Goal: Task Accomplishment & Management: Manage account settings

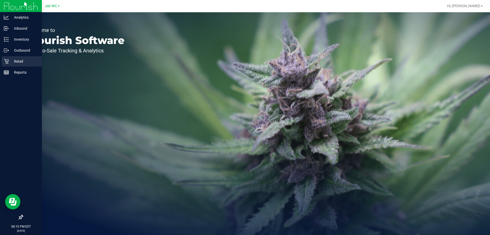
click at [14, 59] on p "Retail" at bounding box center [24, 61] width 31 height 6
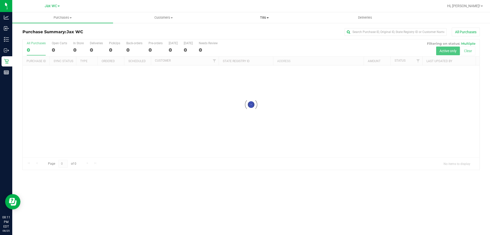
click at [258, 17] on span "Tills" at bounding box center [264, 17] width 100 height 5
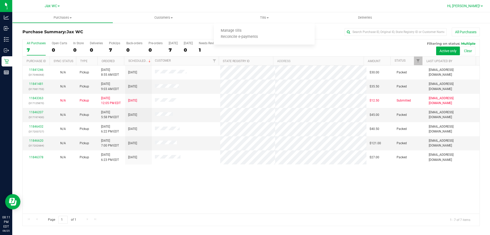
click at [483, 7] on link "Hi, [PERSON_NAME]!" at bounding box center [465, 5] width 40 height 5
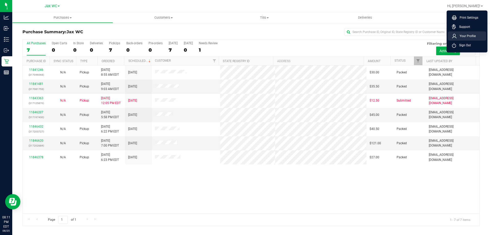
click at [463, 36] on span "Your Profile" at bounding box center [466, 35] width 19 height 5
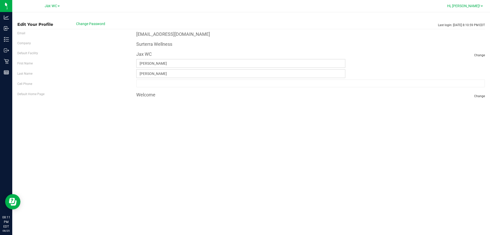
click at [477, 7] on span "Hi, [PERSON_NAME]!" at bounding box center [463, 6] width 33 height 4
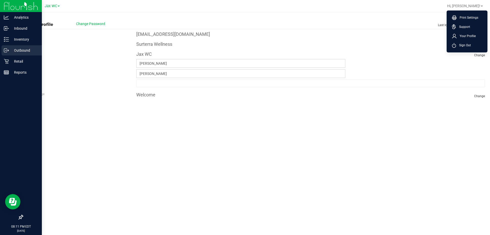
click at [18, 48] on p "Outbound" at bounding box center [24, 50] width 31 height 6
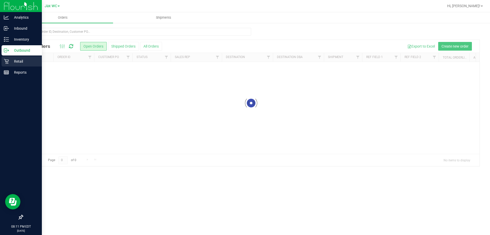
click at [17, 61] on p "Retail" at bounding box center [24, 61] width 31 height 6
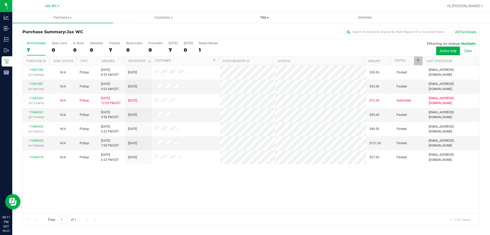
click at [261, 19] on span "Tills" at bounding box center [264, 17] width 100 height 5
click at [229, 31] on span "Manage tills" at bounding box center [231, 31] width 34 height 4
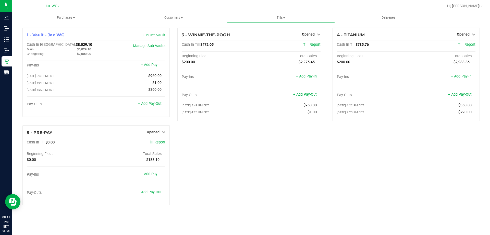
click at [188, 152] on div "1 - Vault - Jax WC Count Vault Cash In Vault: $8,029.10 Main: $6,029.10 Change …" at bounding box center [251, 118] width 465 height 181
click at [468, 3] on link "Hi, [PERSON_NAME]!" at bounding box center [465, 5] width 40 height 5
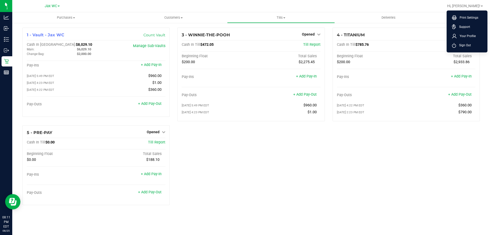
click at [421, 157] on div "1 - Vault - Jax WC Count Vault Cash In Vault: $8,029.10 Main: $6,029.10 Change …" at bounding box center [251, 118] width 465 height 181
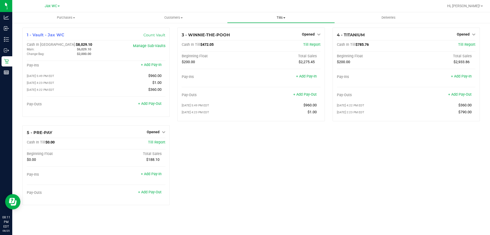
click at [283, 17] on span "Tills" at bounding box center [280, 17] width 107 height 5
click at [285, 17] on span at bounding box center [284, 17] width 2 height 1
click at [285, 18] on span at bounding box center [284, 17] width 2 height 1
click at [275, 195] on div "1 - Vault - Jax WC Count Vault Cash In Vault: $8,029.10 Main: $6,029.10 Change …" at bounding box center [251, 118] width 465 height 181
click at [160, 132] on link "Opened" at bounding box center [156, 132] width 19 height 4
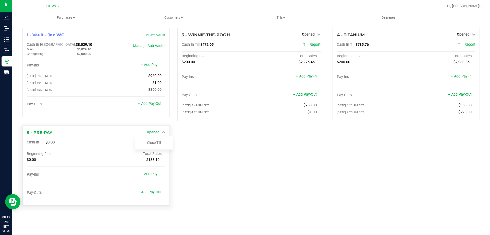
click at [160, 132] on link "Opened" at bounding box center [156, 132] width 19 height 4
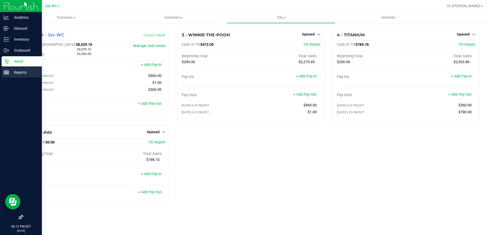
click at [25, 70] on p "Reports" at bounding box center [24, 72] width 31 height 6
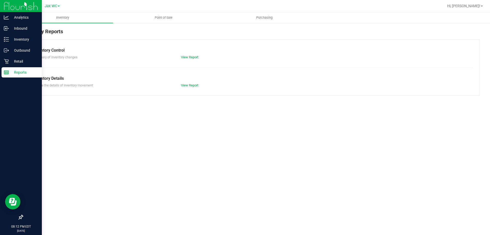
click at [22, 216] on icon at bounding box center [21, 216] width 5 height 5
click at [18, 217] on input "checkbox" at bounding box center [18, 217] width 0 height 0
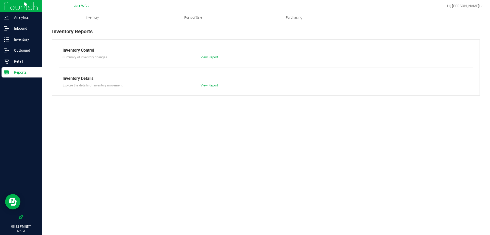
click at [22, 216] on icon at bounding box center [21, 216] width 5 height 5
click at [18, 217] on input "checkbox" at bounding box center [18, 217] width 0 height 0
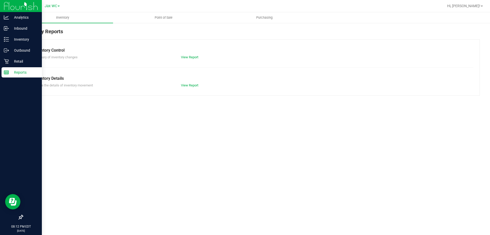
click at [22, 216] on icon at bounding box center [21, 216] width 5 height 5
click at [18, 217] on input "checkbox" at bounding box center [18, 217] width 0 height 0
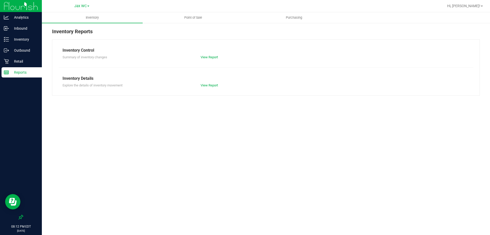
click at [22, 216] on icon at bounding box center [21, 216] width 5 height 5
click at [18, 217] on input "checkbox" at bounding box center [18, 217] width 0 height 0
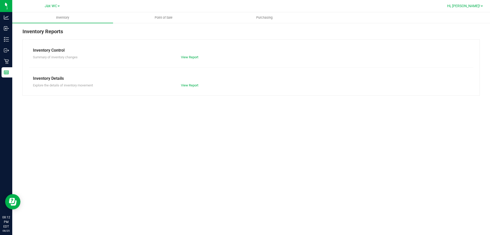
click at [470, 6] on span "Hi, [PERSON_NAME]!" at bounding box center [463, 6] width 33 height 4
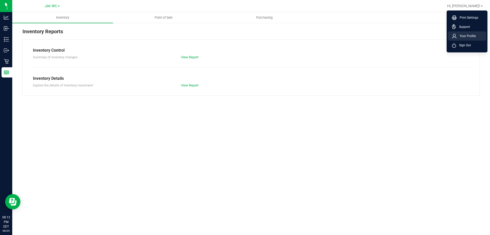
click at [466, 37] on span "Your Profile" at bounding box center [466, 35] width 19 height 5
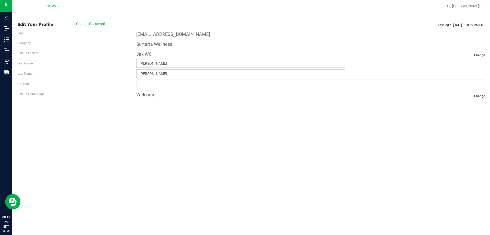
click at [25, 93] on label "Default Home Page" at bounding box center [30, 94] width 27 height 5
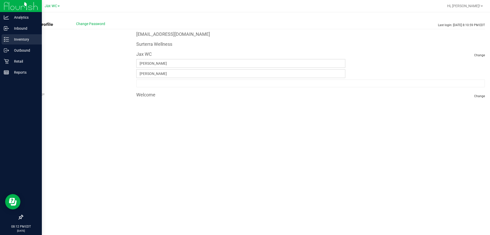
click at [16, 38] on p "Inventory" at bounding box center [24, 39] width 31 height 6
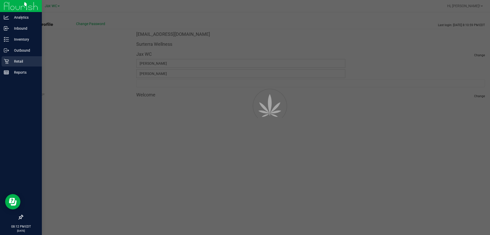
click at [21, 62] on p "Retail" at bounding box center [24, 61] width 31 height 6
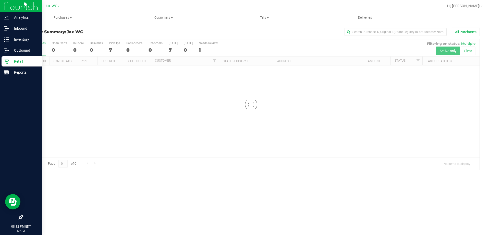
click at [21, 62] on p "Retail" at bounding box center [24, 61] width 31 height 6
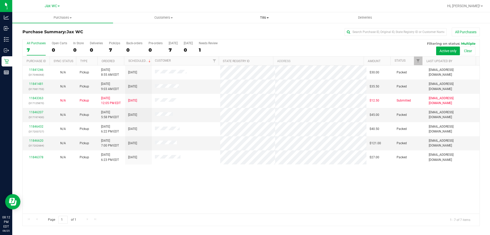
drag, startPoint x: 263, startPoint y: 19, endPoint x: 229, endPoint y: 16, distance: 34.1
click at [229, 16] on span "Tills" at bounding box center [264, 17] width 100 height 5
click at [228, 30] on span "Manage tills" at bounding box center [231, 31] width 34 height 4
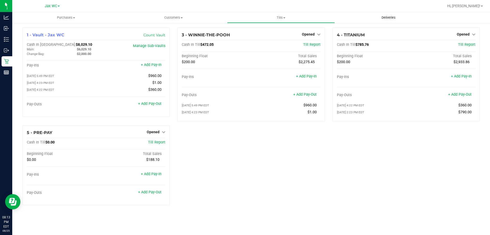
click at [384, 16] on span "Deliveries" at bounding box center [389, 17] width 28 height 5
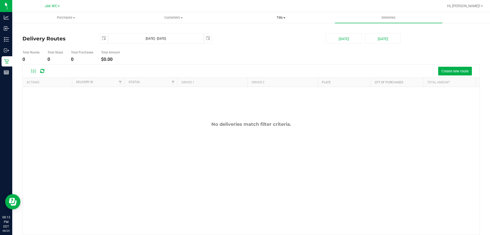
click at [269, 17] on span "Tills" at bounding box center [280, 17] width 107 height 5
click at [177, 17] on span "Customers" at bounding box center [173, 17] width 107 height 5
click at [53, 11] on nav "Jax WC Hi, [PERSON_NAME]! Print Settings Support Your Profile Sign Out" at bounding box center [251, 6] width 478 height 12
click at [59, 20] on uib-tab-heading "Purchases Summary of purchases Fulfillment All purchases" at bounding box center [66, 18] width 107 height 10
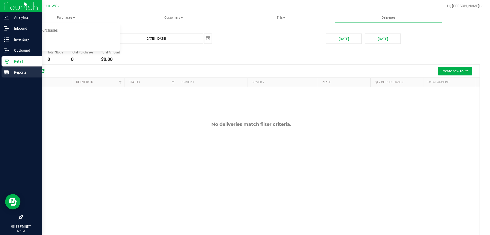
click at [22, 72] on p "Reports" at bounding box center [24, 72] width 31 height 6
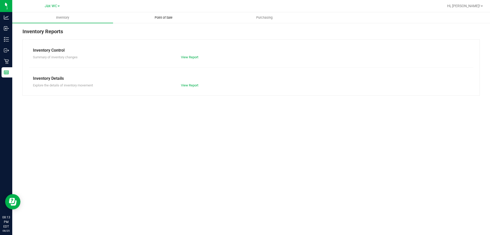
click at [163, 16] on span "Point of Sale" at bounding box center [164, 17] width 32 height 5
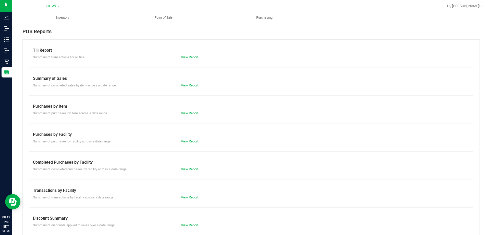
click at [191, 61] on div "Till Report Summary of transactions for all tills View Report Summary of Sales …" at bounding box center [250, 151] width 457 height 224
click at [191, 58] on link "View Report" at bounding box center [189, 57] width 17 height 4
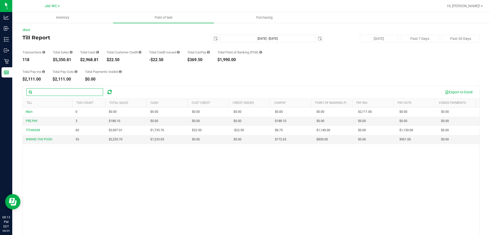
click at [57, 92] on input "text" at bounding box center [65, 92] width 77 height 8
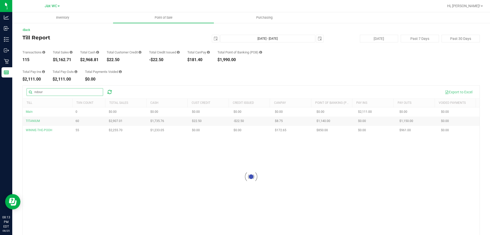
type input "ndour"
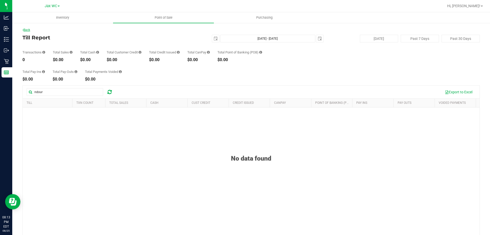
click at [26, 29] on link "Back" at bounding box center [26, 30] width 8 height 4
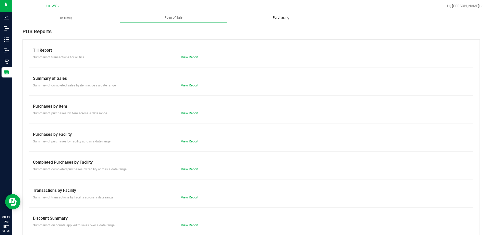
click at [282, 21] on uib-tab-heading "Purchasing" at bounding box center [280, 18] width 107 height 10
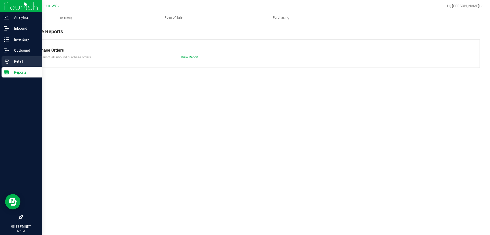
click at [14, 59] on p "Retail" at bounding box center [24, 61] width 31 height 6
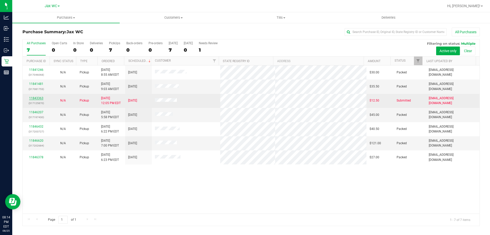
click at [38, 97] on link "11843363" at bounding box center [36, 98] width 14 height 4
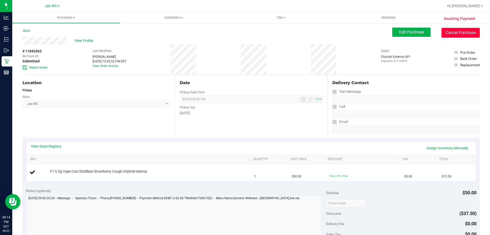
click at [463, 33] on button "Cancel Purchase" at bounding box center [461, 33] width 38 height 10
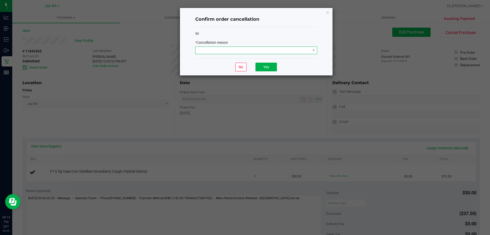
click at [272, 49] on span at bounding box center [253, 50] width 115 height 7
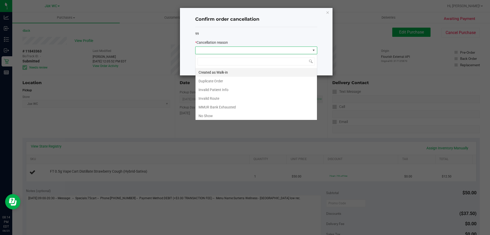
scroll to position [8, 122]
click at [223, 81] on li "Duplicate Order" at bounding box center [257, 81] width 122 height 9
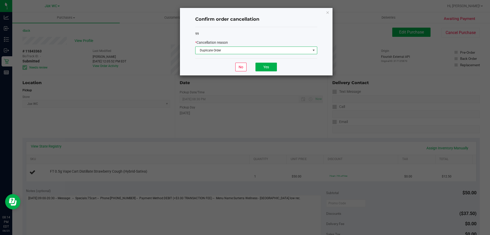
click at [235, 49] on span "Duplicate Order" at bounding box center [253, 50] width 115 height 7
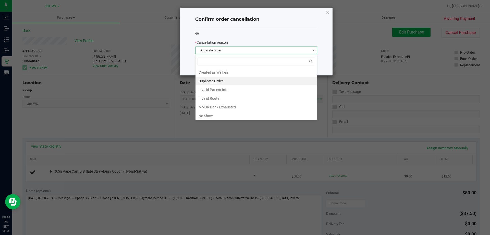
drag, startPoint x: 211, startPoint y: 115, endPoint x: 235, endPoint y: 99, distance: 29.1
click at [211, 115] on li "No Show" at bounding box center [257, 115] width 122 height 9
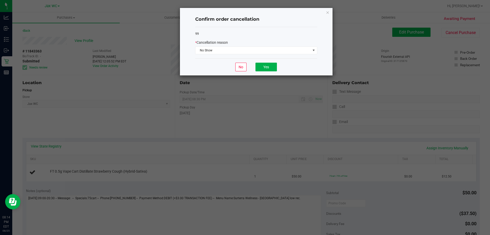
click at [278, 61] on div "No Yes" at bounding box center [256, 66] width 122 height 17
click at [267, 69] on button "Yes" at bounding box center [266, 67] width 21 height 9
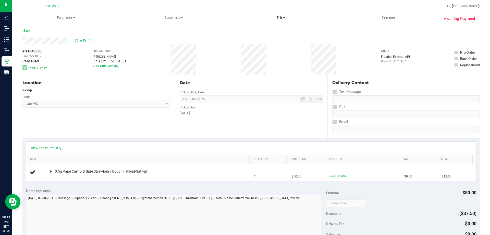
click at [278, 16] on span "Tills" at bounding box center [280, 17] width 107 height 5
